Goal: Find specific page/section: Find specific page/section

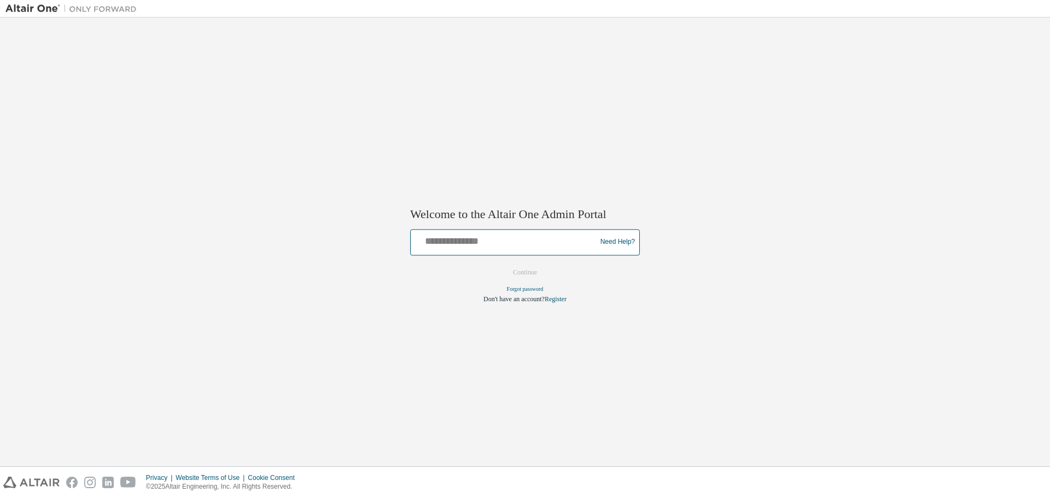
click at [509, 246] on input "text" at bounding box center [505, 240] width 180 height 16
type input "**********"
click at [517, 270] on button "Continue" at bounding box center [524, 272] width 47 height 16
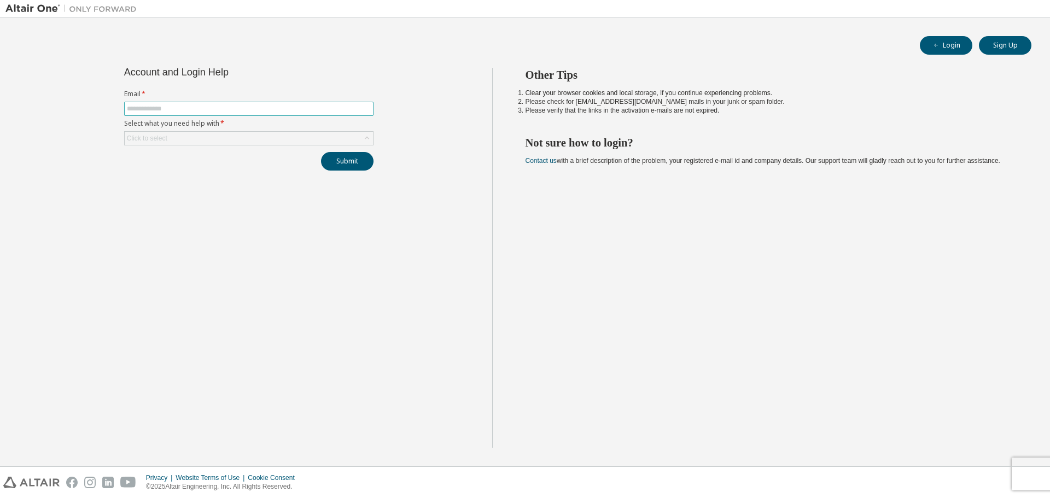
click at [154, 111] on input "text" at bounding box center [249, 108] width 244 height 9
type input "**********"
click at [238, 139] on div "Click to select" at bounding box center [249, 138] width 248 height 13
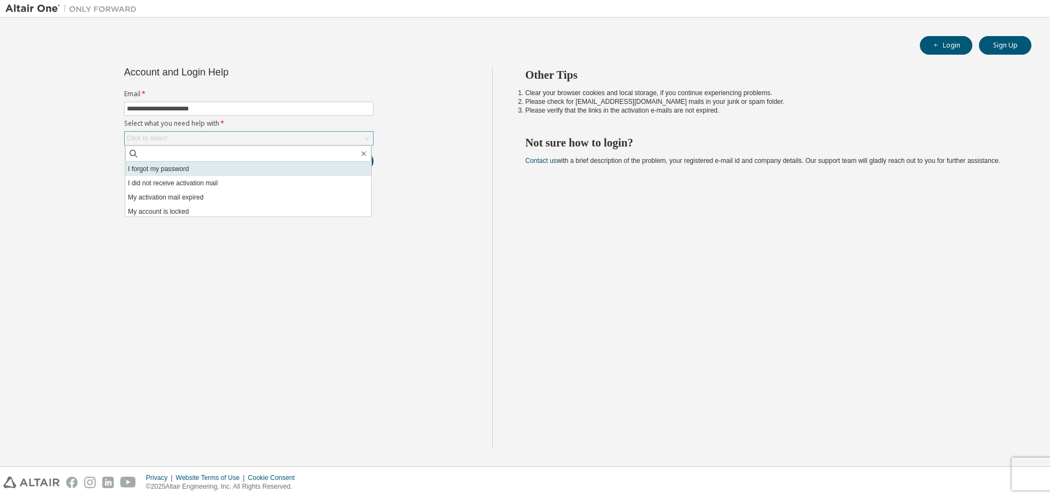
click at [215, 168] on li "I forgot my password" at bounding box center [248, 169] width 246 height 14
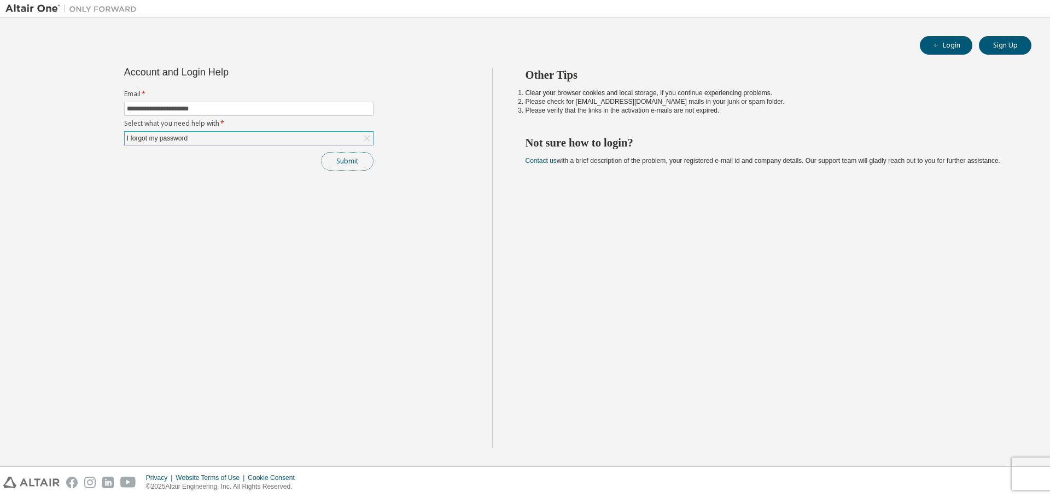
click at [335, 160] on button "Submit" at bounding box center [347, 161] width 52 height 19
click at [956, 52] on button "Login" at bounding box center [946, 45] width 52 height 19
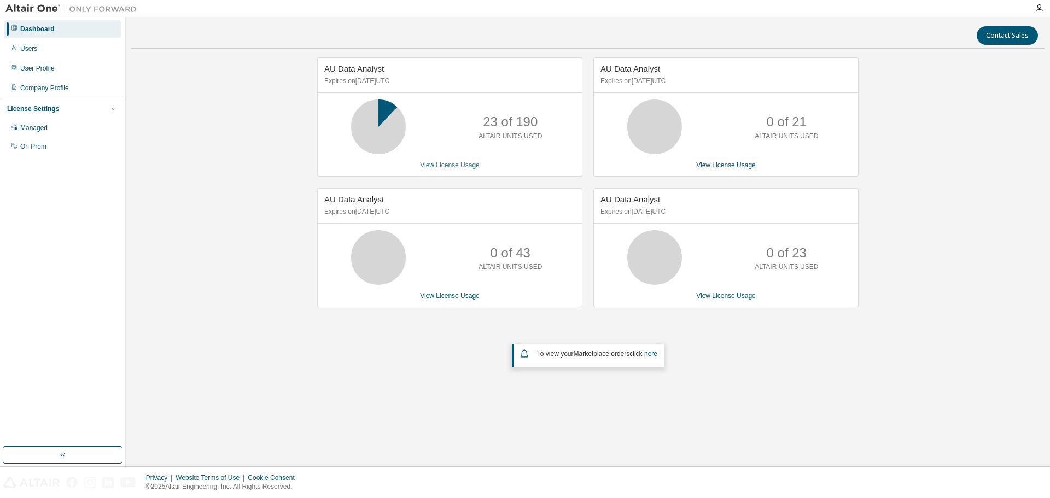
click at [441, 167] on link "View License Usage" at bounding box center [450, 165] width 60 height 8
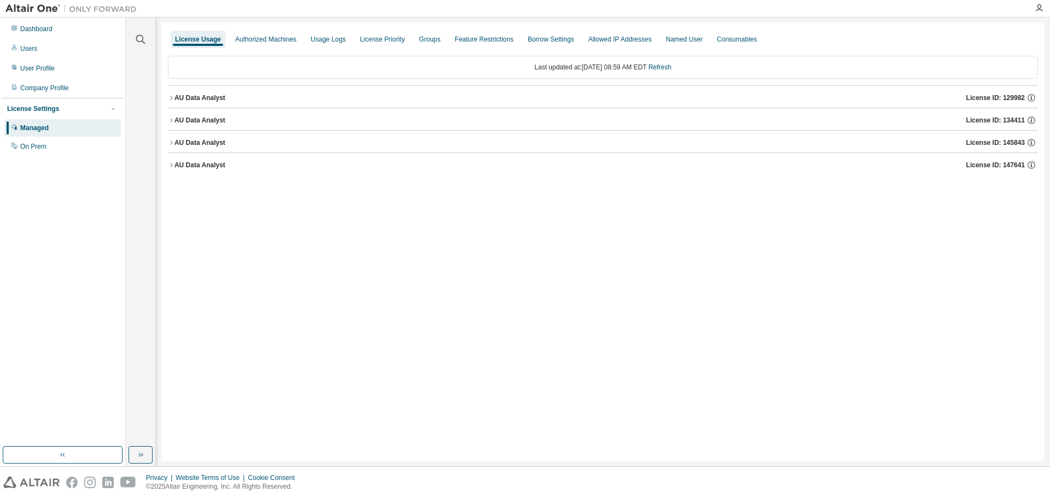
click at [168, 97] on icon "button" at bounding box center [171, 98] width 7 height 7
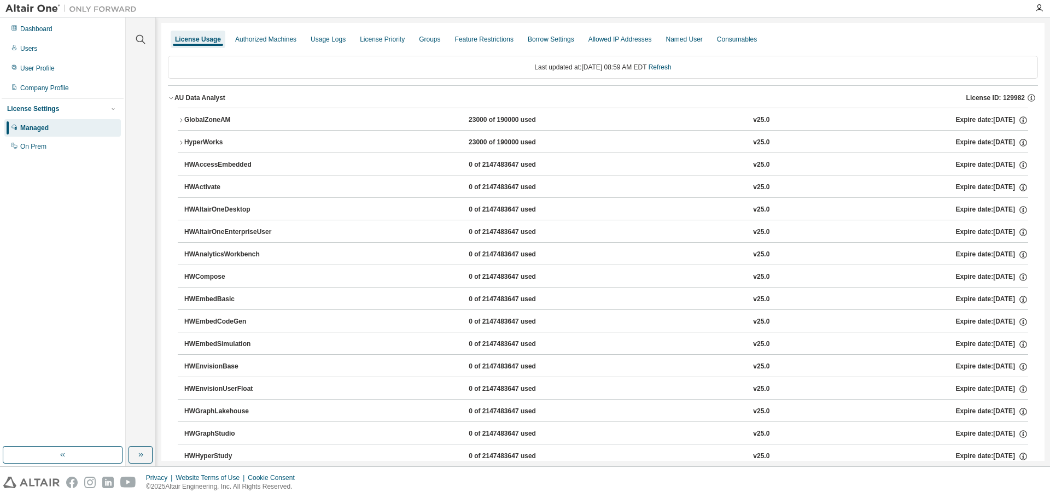
click at [168, 97] on icon "button" at bounding box center [171, 98] width 7 height 7
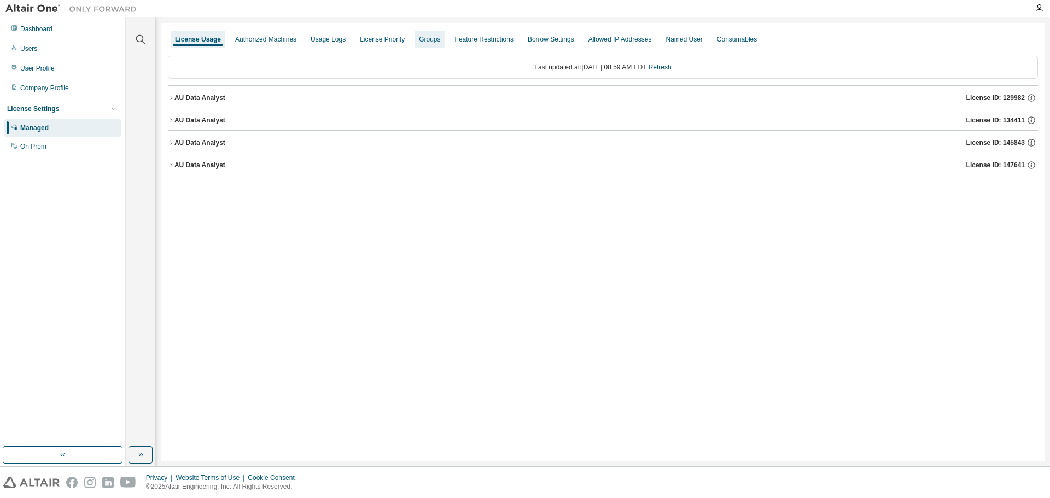
click at [439, 43] on div "Groups" at bounding box center [429, 39] width 21 height 9
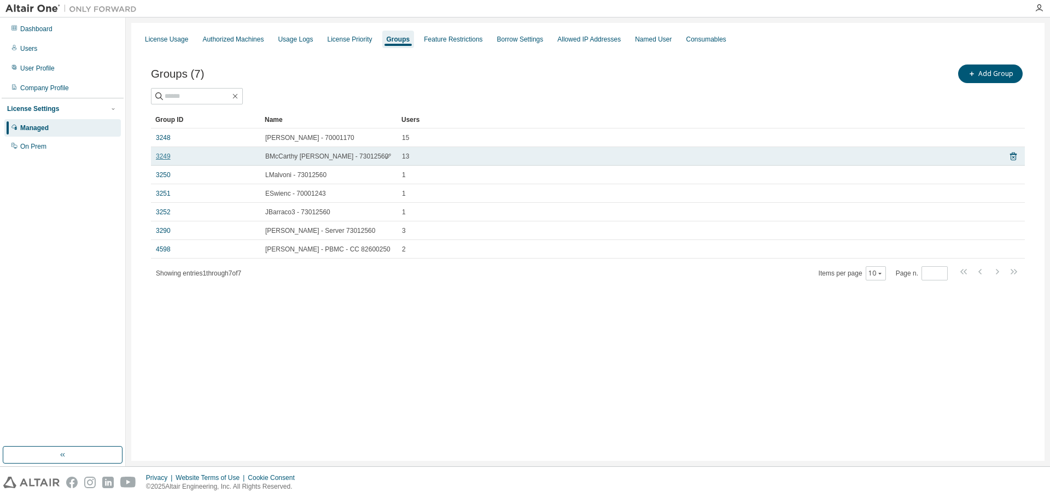
click at [162, 154] on link "3249" at bounding box center [163, 156] width 15 height 9
